Goal: Transaction & Acquisition: Purchase product/service

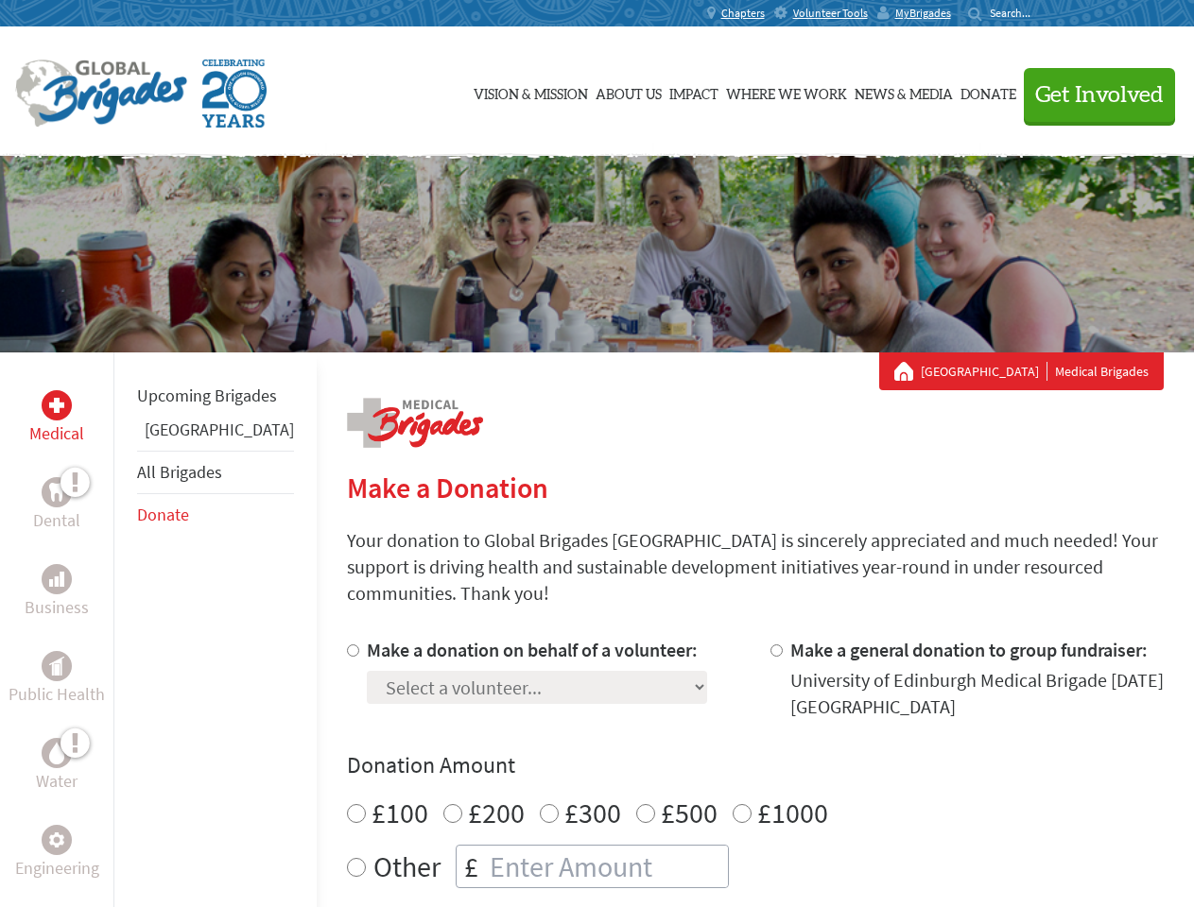
click at [1044, 13] on div "Search for:" at bounding box center [1006, 13] width 76 height 15
click at [1091, 95] on span "Get Involved" at bounding box center [1099, 95] width 129 height 23
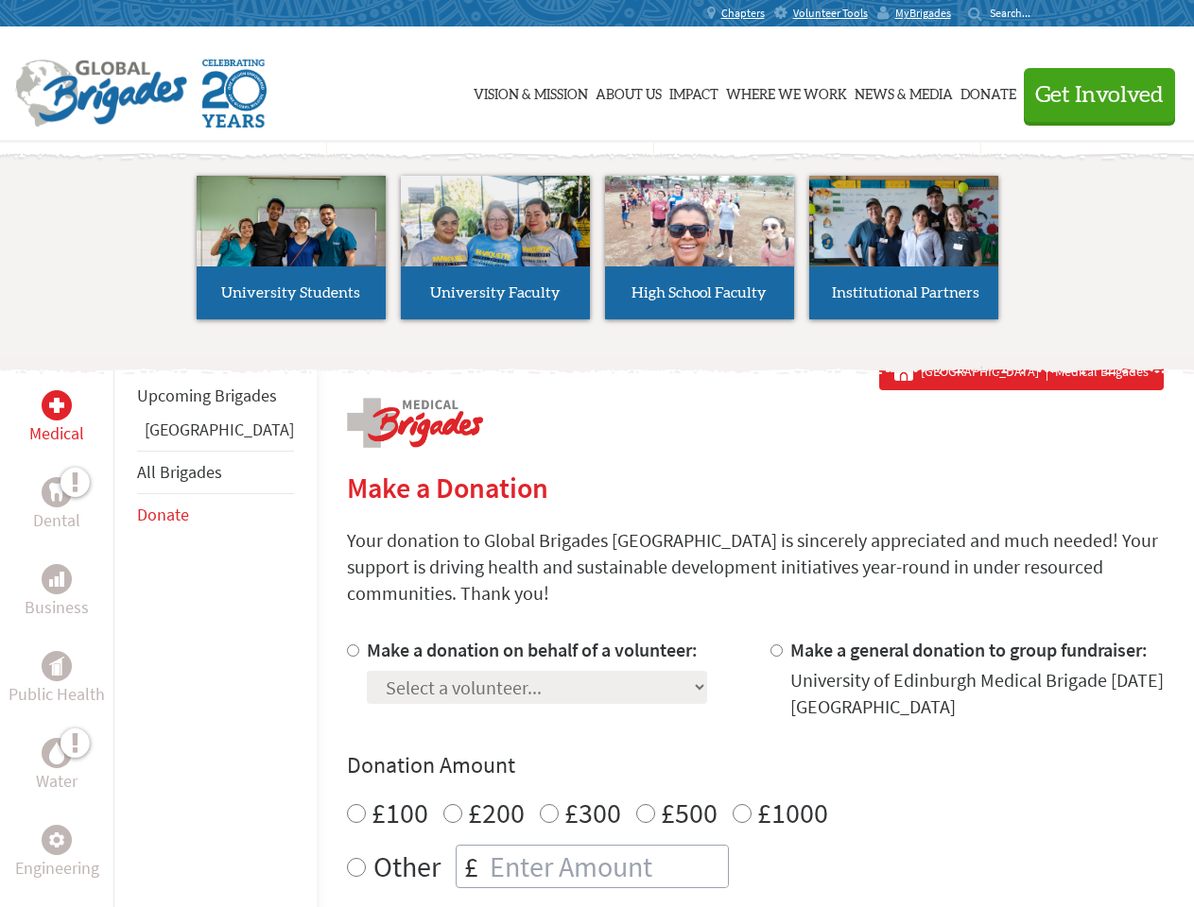
click at [597, 254] on li "High School Faculty" at bounding box center [699, 248] width 204 height 174
click at [125, 630] on div "Upcoming Brigades Panama All Brigades Donate" at bounding box center [214, 806] width 203 height 907
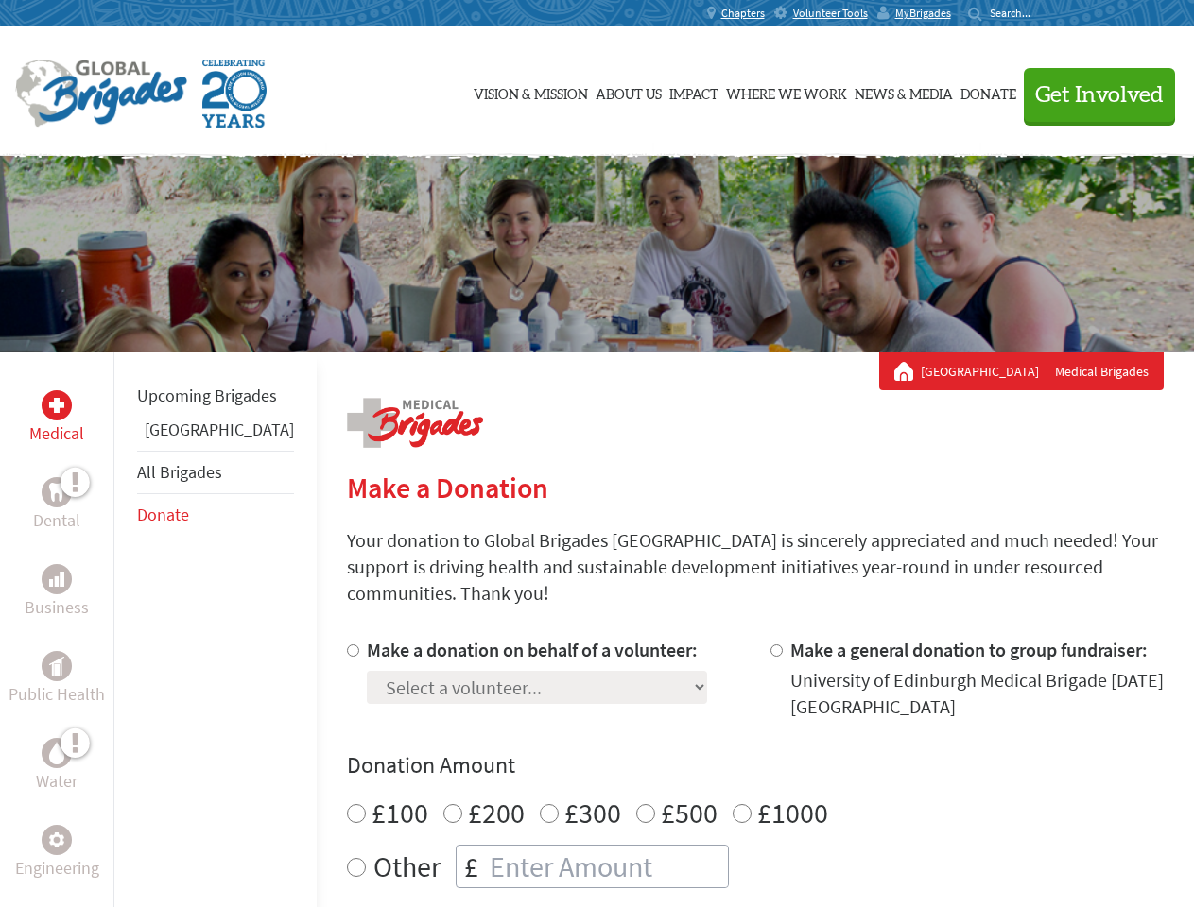
click at [722, 759] on div "Donation Amount £100 £200 £300 £500 £1000 Other £" at bounding box center [755, 820] width 817 height 138
click at [347, 645] on input "Make a donation on behalf of a volunteer:" at bounding box center [353, 651] width 12 height 12
radio input "true"
click at [770, 645] on input "Make a general donation to group fundraiser:" at bounding box center [776, 651] width 12 height 12
radio input "true"
